Goal: Task Accomplishment & Management: Manage account settings

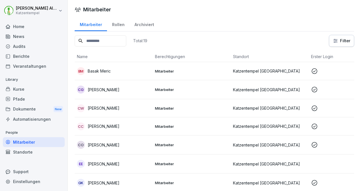
scroll to position [167, 0]
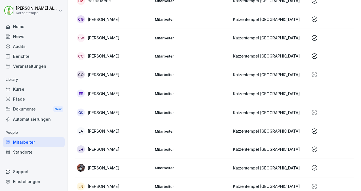
scroll to position [75, 0]
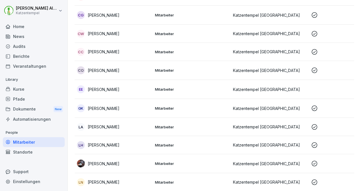
click at [155, 146] on p "Mitarbeiter" at bounding box center [192, 145] width 74 height 5
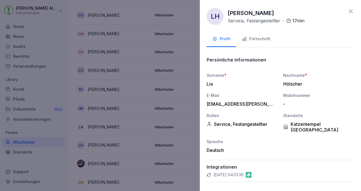
click at [254, 43] on button "Fortschritt" at bounding box center [256, 39] width 40 height 15
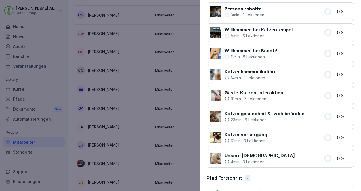
scroll to position [385, 0]
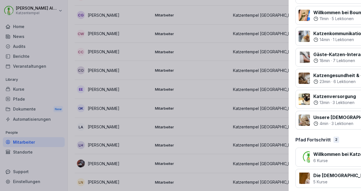
click at [70, 76] on div at bounding box center [180, 95] width 361 height 191
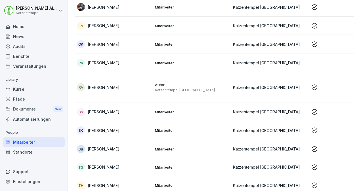
scroll to position [239, 0]
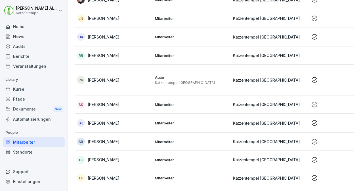
click at [111, 122] on p "[PERSON_NAME]" at bounding box center [104, 123] width 32 height 6
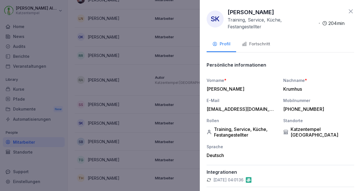
click at [246, 45] on icon "button" at bounding box center [244, 43] width 5 height 5
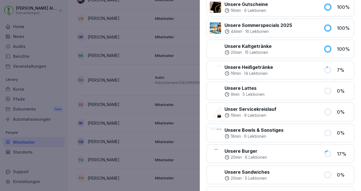
scroll to position [125, 0]
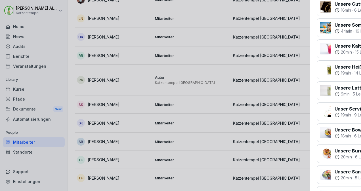
click at [71, 35] on div at bounding box center [180, 95] width 361 height 191
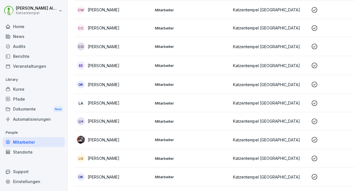
scroll to position [0, 0]
